Goal: Information Seeking & Learning: Learn about a topic

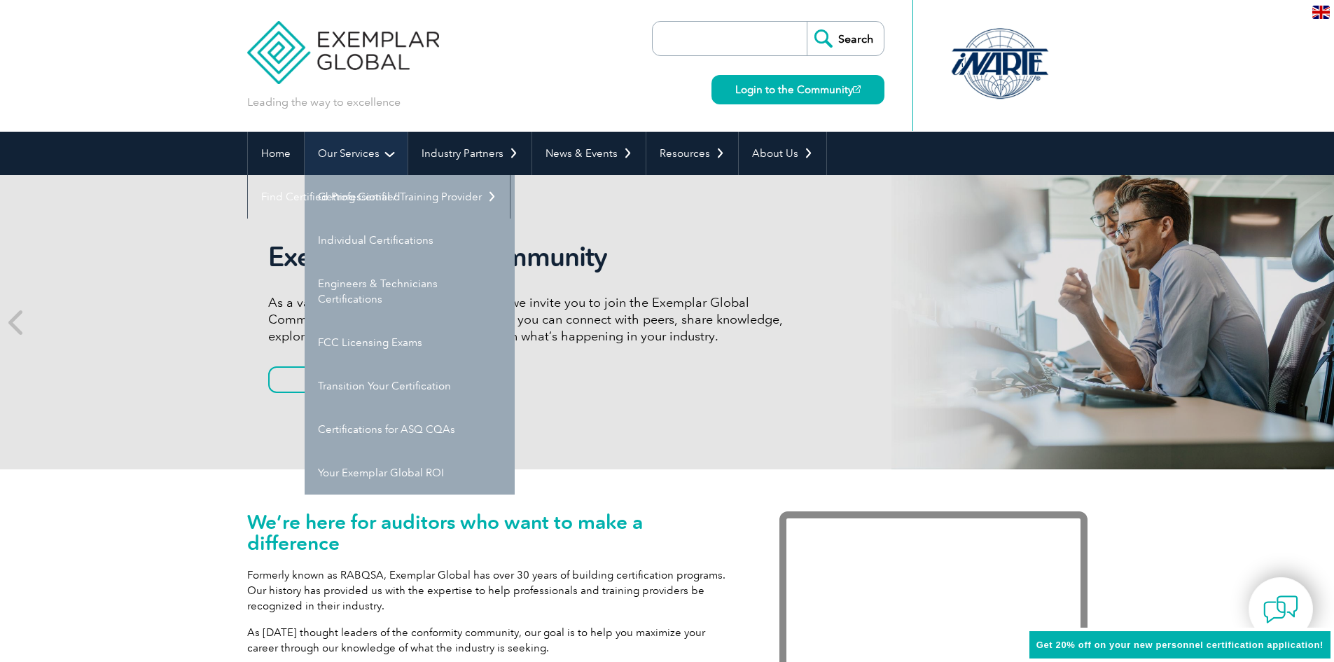
click at [392, 146] on link "Our Services" at bounding box center [356, 153] width 103 height 43
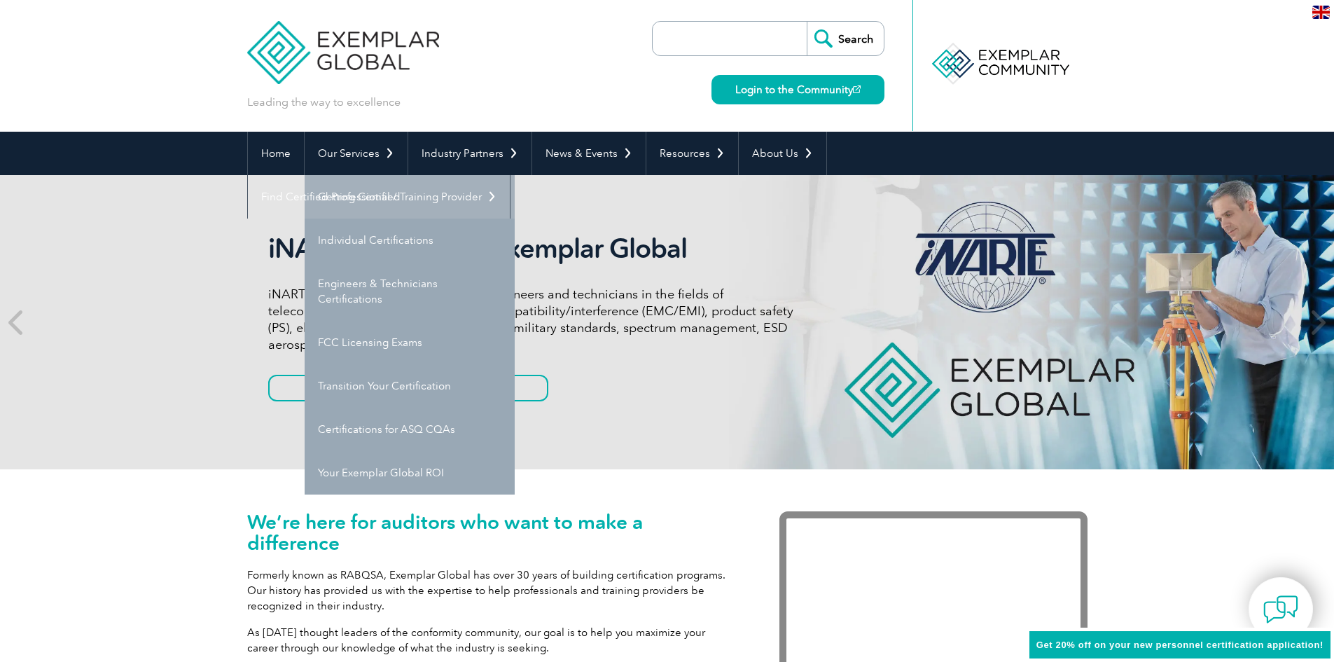
click at [384, 192] on link "Getting Certified" at bounding box center [410, 196] width 210 height 43
